Goal: Contribute content: Add original content to the website for others to see

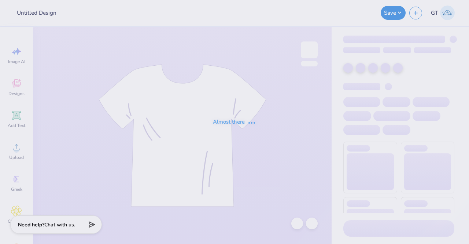
type input "FALL SHOW 2"
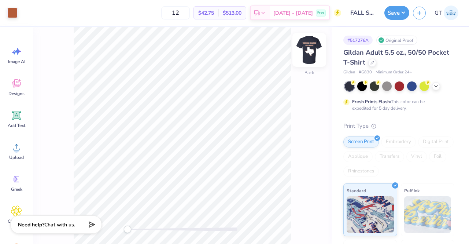
click at [302, 50] on img at bounding box center [308, 49] width 29 height 29
click at [22, 115] on div "Add Text" at bounding box center [16, 118] width 26 height 27
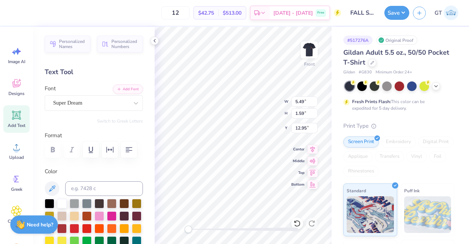
scroll to position [6, 1]
type textarea "TM"
type input "9.51"
type input "9.03"
type input "10.72"
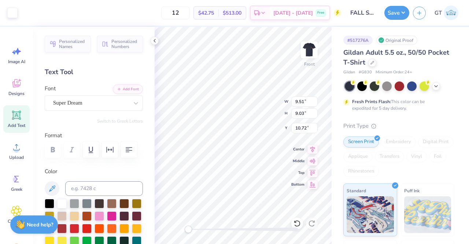
type input "2.99"
type input "1.59"
type input "12.96"
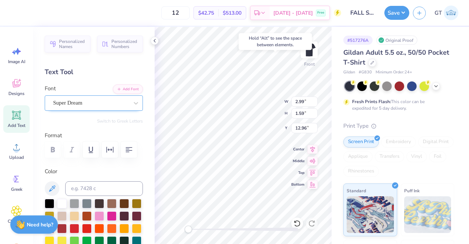
click at [117, 101] on div "Super Dream" at bounding box center [90, 102] width 77 height 11
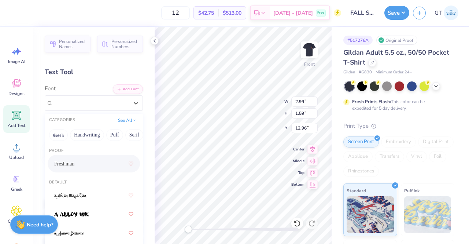
click at [66, 160] on span "Freshman" at bounding box center [64, 164] width 20 height 8
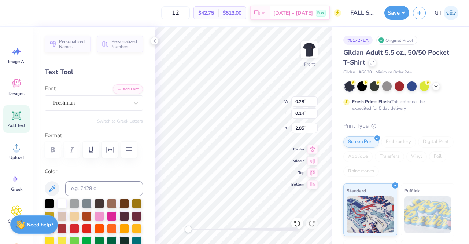
type textarea "T"
click at [11, 126] on span "Add Text" at bounding box center [17, 125] width 18 height 6
type textarea "®"
click at [111, 103] on div "Super Dream" at bounding box center [90, 102] width 77 height 11
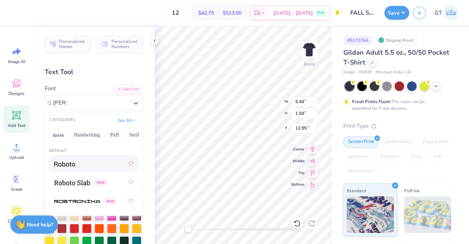
click at [83, 162] on div at bounding box center [93, 163] width 79 height 13
type input "[PERSON_NAME]"
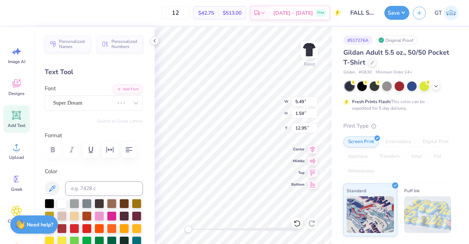
type input "9.51"
type input "9.03"
type input "10.72"
type input "1.58"
type input "1.59"
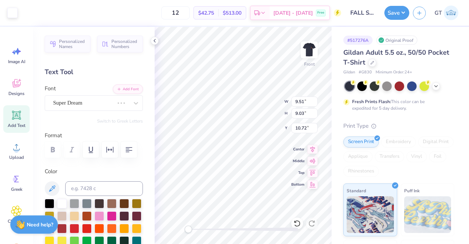
type input "12.96"
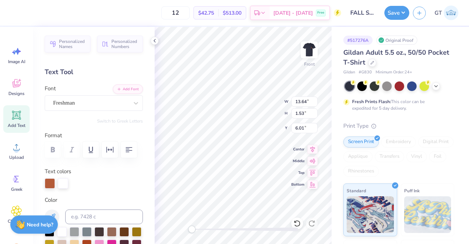
type input "0.29"
type input "0.31"
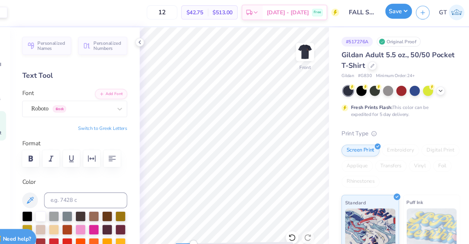
click at [394, 12] on button "Save" at bounding box center [396, 12] width 25 height 14
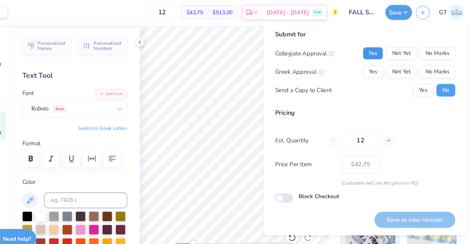
click at [377, 48] on button "Yes" at bounding box center [372, 51] width 19 height 12
click at [428, 71] on button "No Marks" at bounding box center [432, 68] width 33 height 12
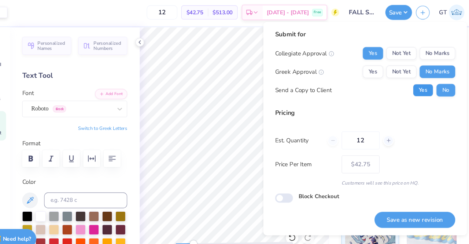
click at [421, 84] on button "Yes" at bounding box center [419, 85] width 19 height 12
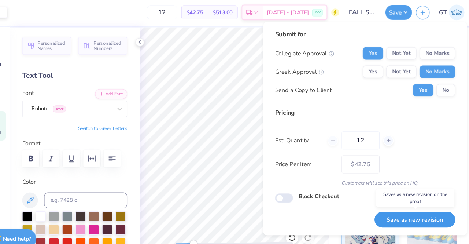
click at [395, 201] on button "Save as new revision" at bounding box center [411, 206] width 75 height 15
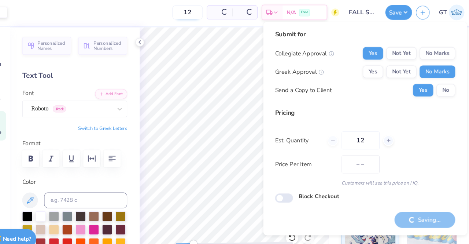
type input "$42.75"
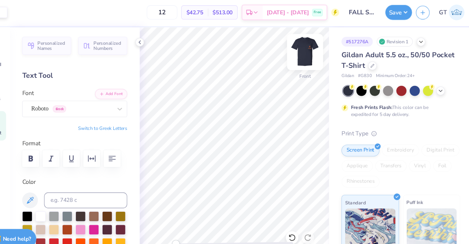
click at [305, 56] on img at bounding box center [308, 49] width 29 height 29
